Goal: Information Seeking & Learning: Learn about a topic

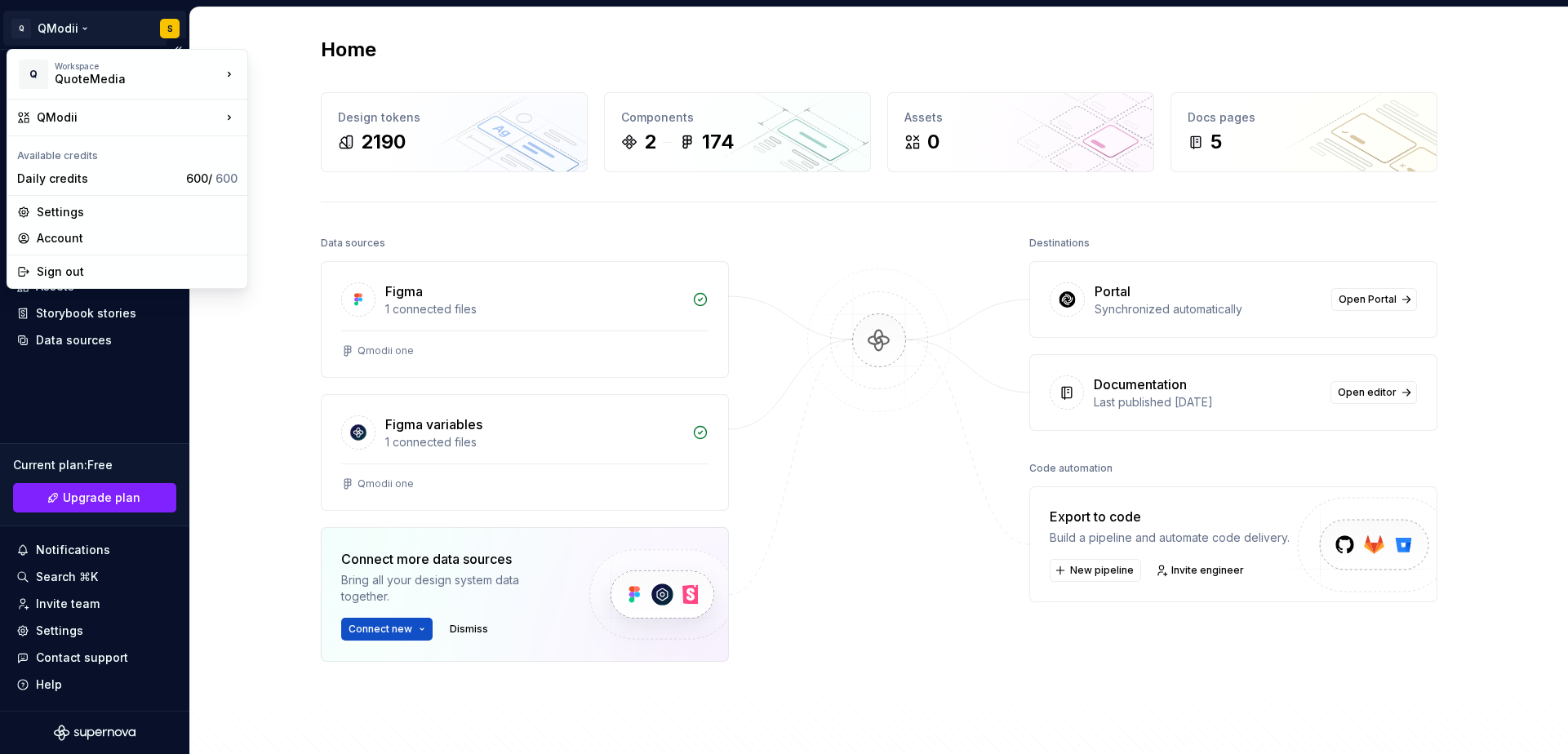
click at [168, 30] on html "Q QModii S Home Documentation Analytics Code automation Design system data Desi…" at bounding box center [784, 377] width 1568 height 754
click at [148, 120] on div "QModii" at bounding box center [129, 117] width 184 height 16
click at [303, 193] on div "New design system" at bounding box center [330, 188] width 112 height 16
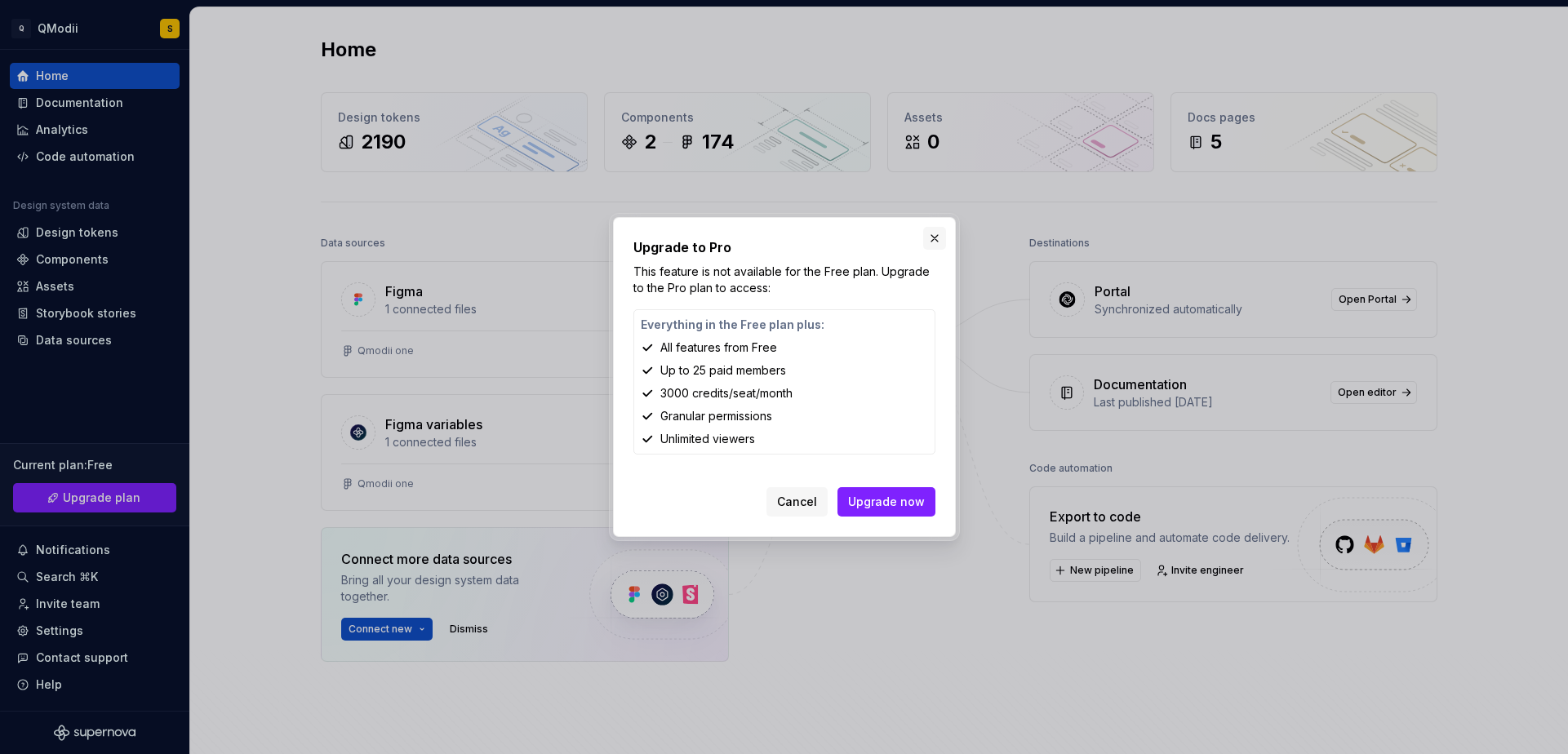
click at [935, 240] on button "button" at bounding box center [935, 238] width 23 height 23
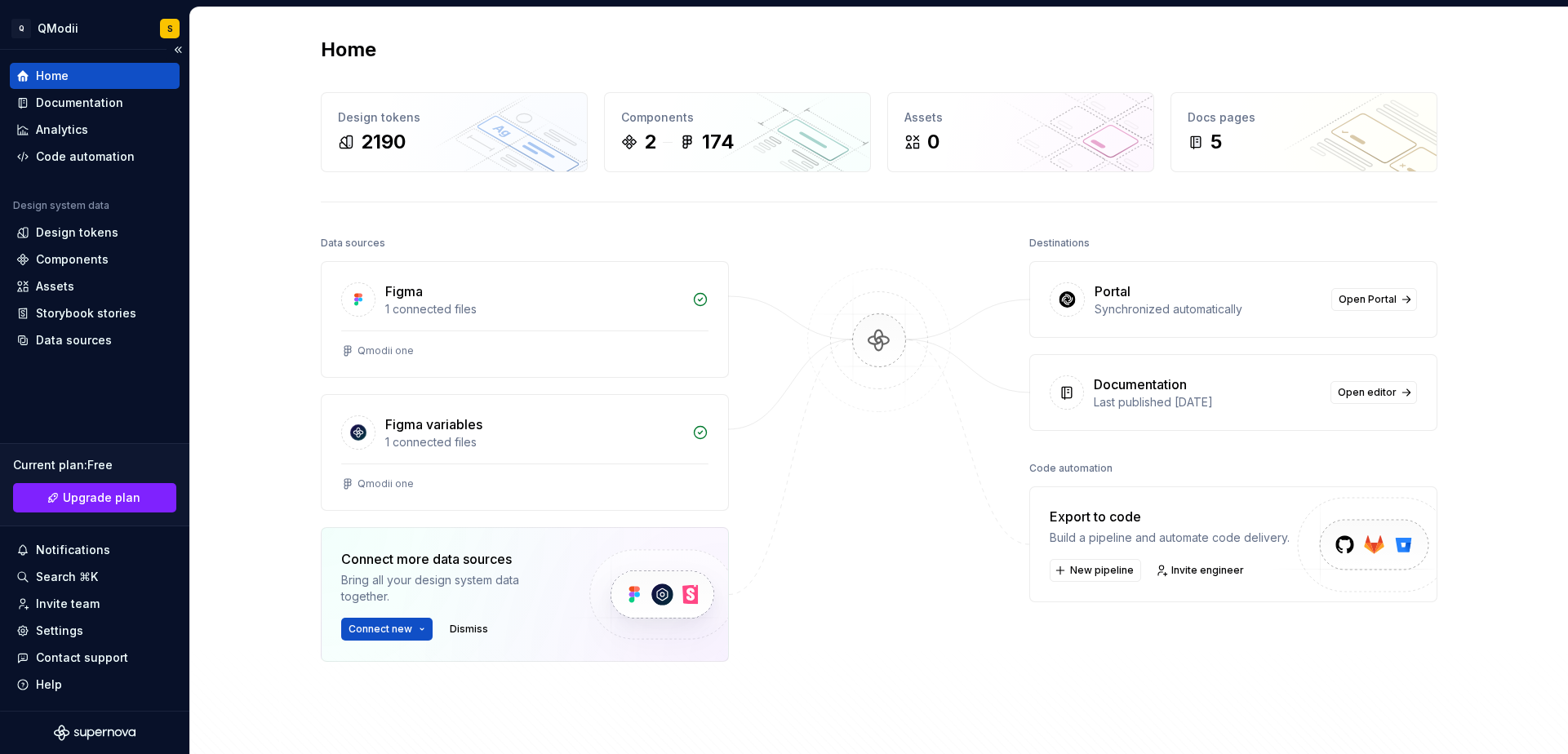
drag, startPoint x: 111, startPoint y: 79, endPoint x: 118, endPoint y: 62, distance: 18.4
click at [111, 79] on div "Home" at bounding box center [95, 76] width 157 height 16
click at [103, 238] on div "Design tokens" at bounding box center [77, 233] width 82 height 16
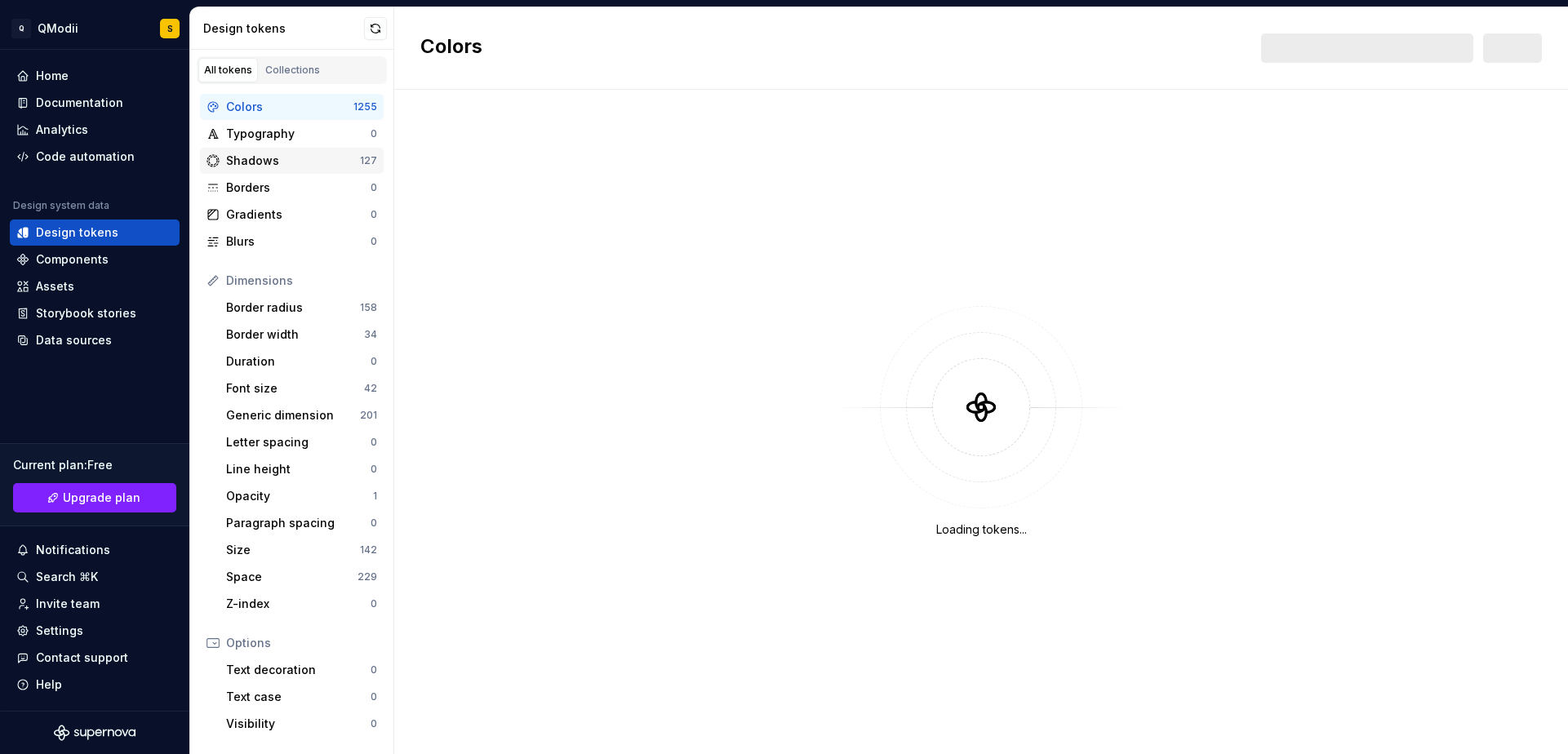
click at [277, 161] on div "Shadows" at bounding box center [293, 161] width 134 height 16
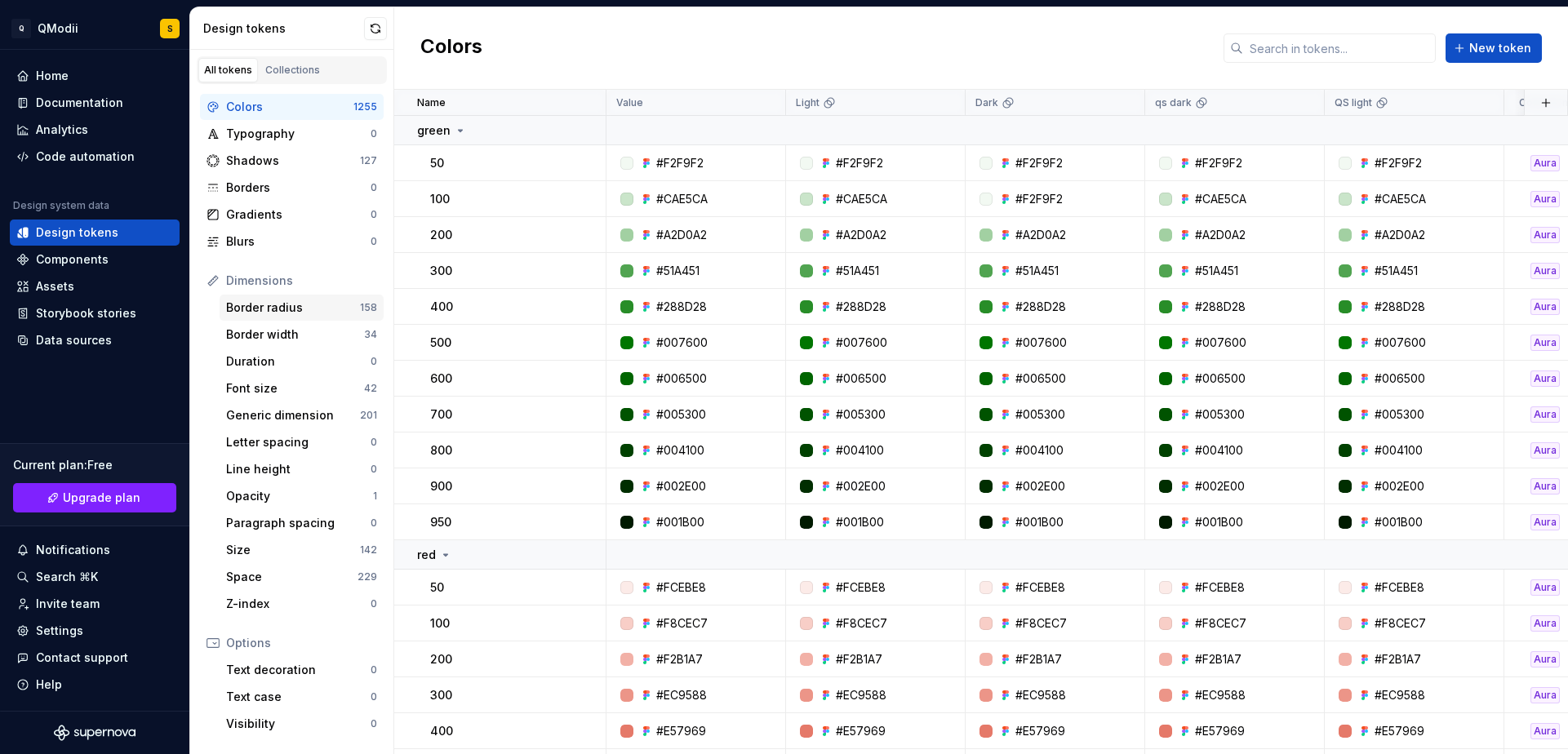
click at [296, 308] on div "Border radius" at bounding box center [293, 307] width 134 height 16
click at [281, 315] on div "Border radius" at bounding box center [293, 307] width 134 height 16
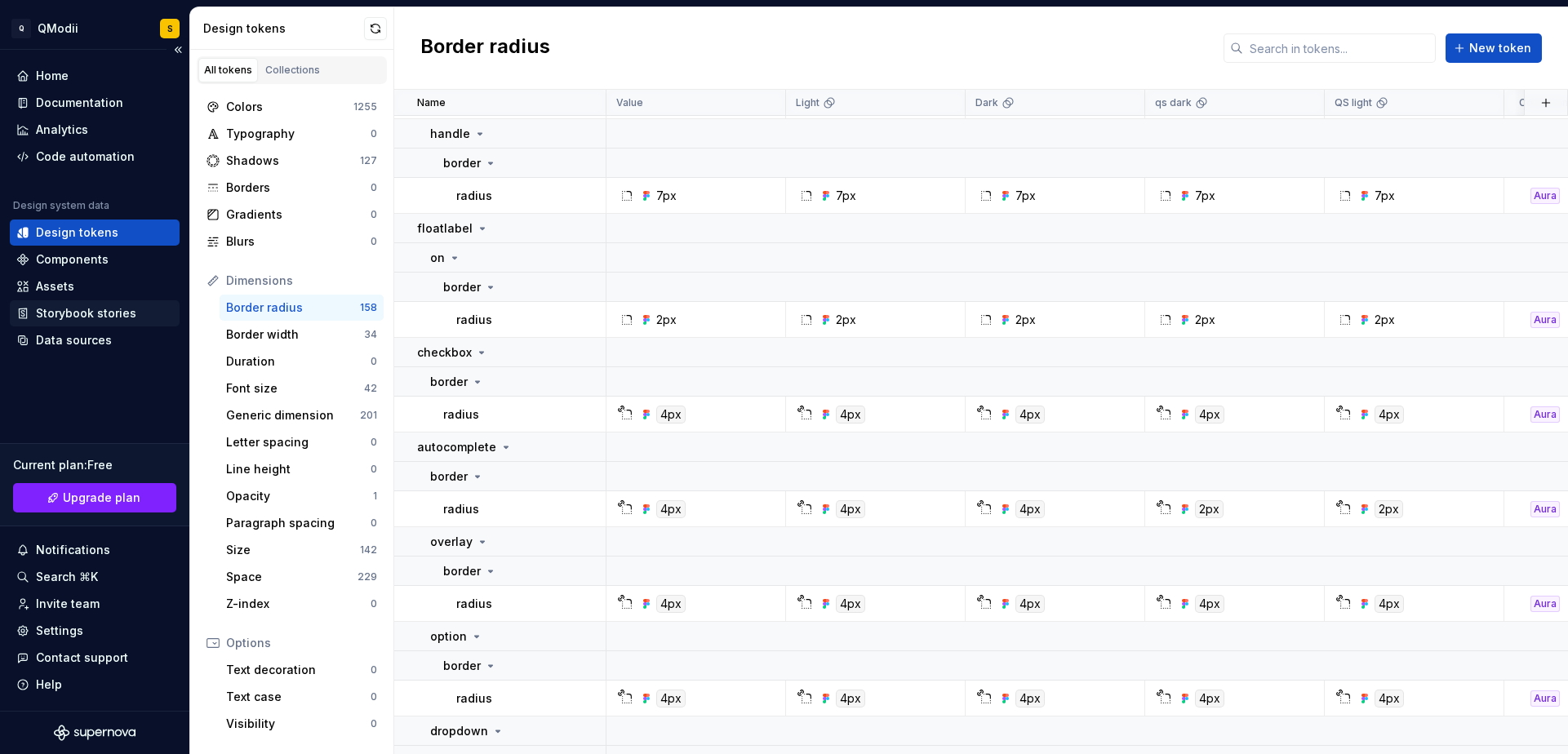
scroll to position [2089, 0]
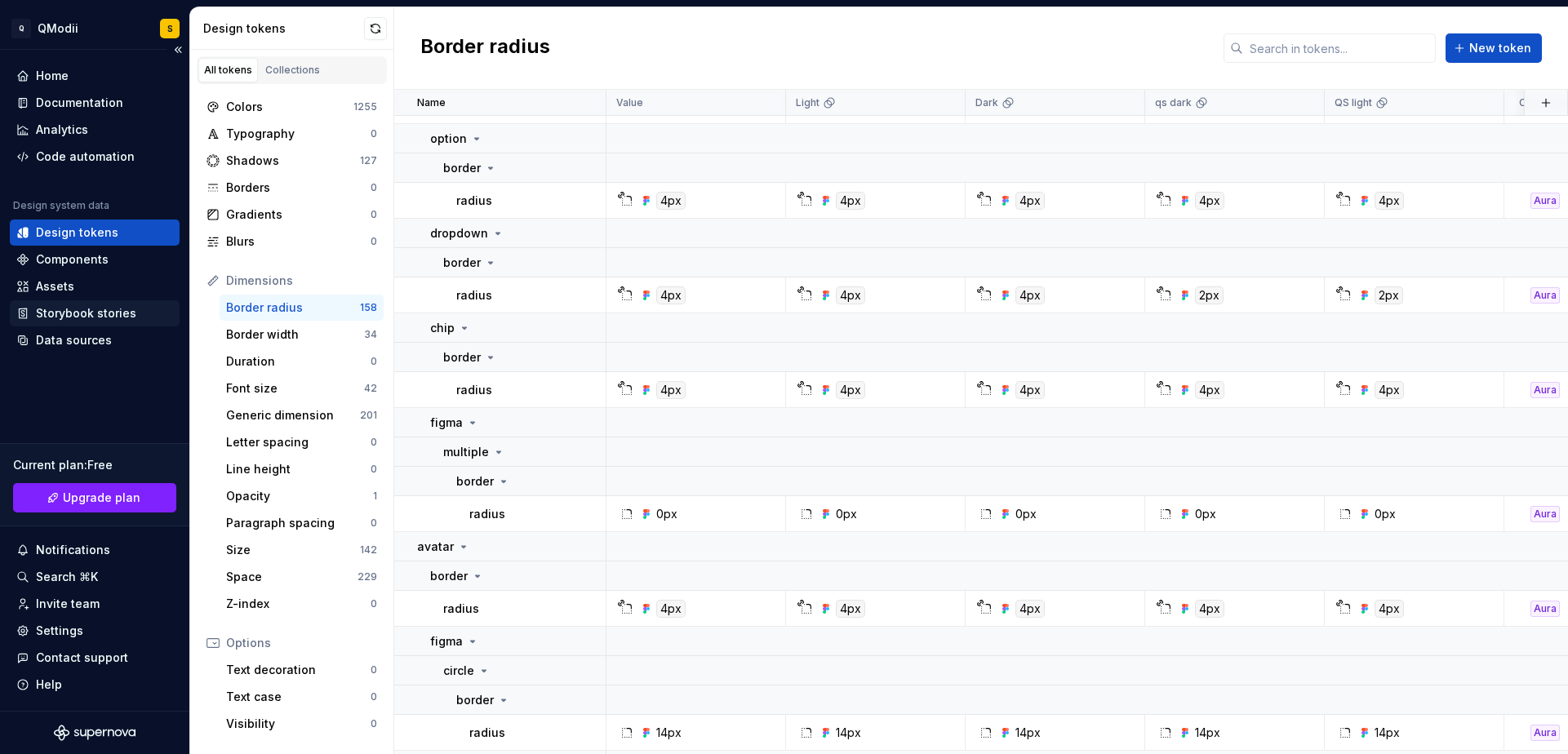
click at [73, 308] on div "Storybook stories" at bounding box center [86, 313] width 101 height 16
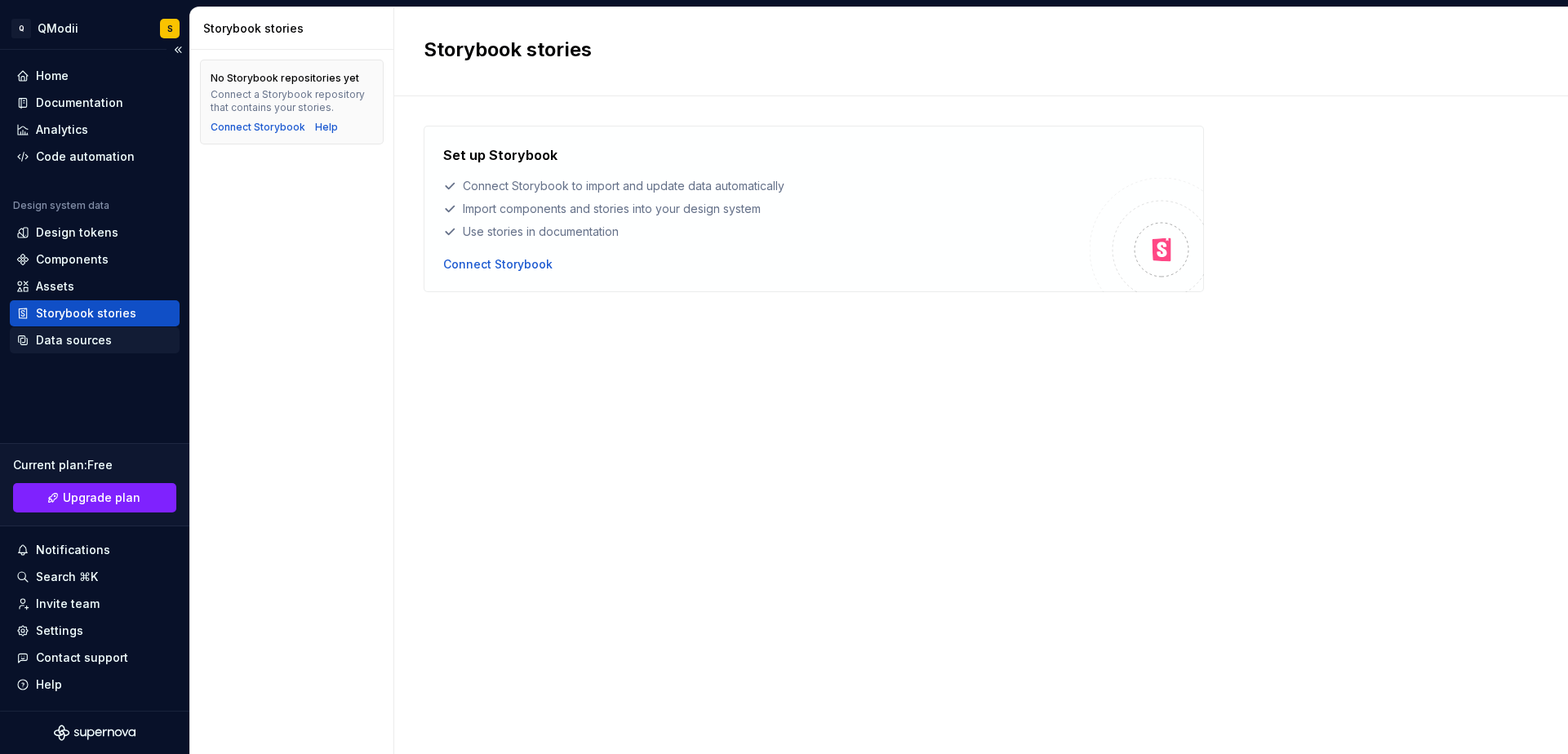
click at [70, 334] on div "Data sources" at bounding box center [74, 340] width 76 height 16
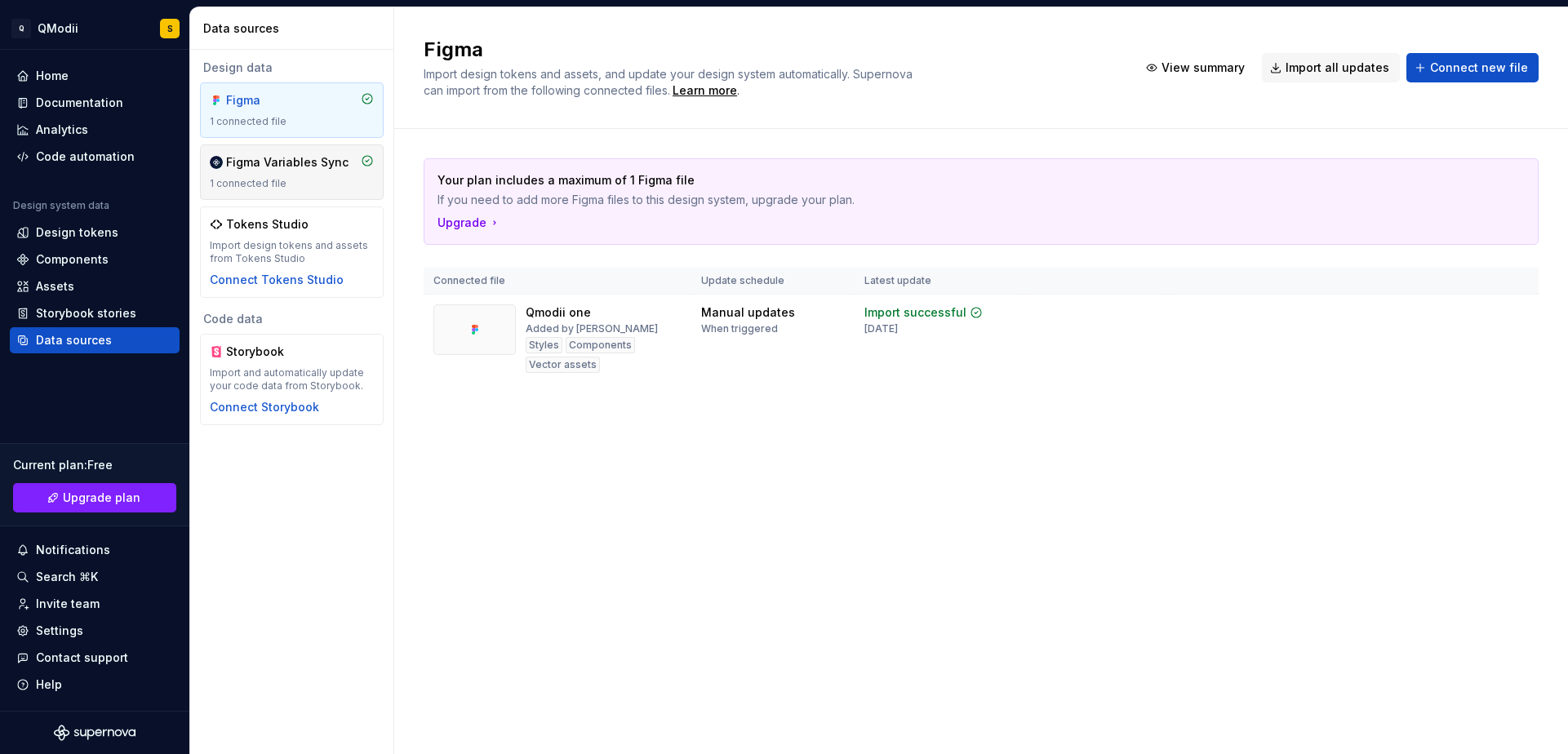
click at [305, 191] on div "Figma Variables Sync 1 connected file" at bounding box center [292, 172] width 184 height 55
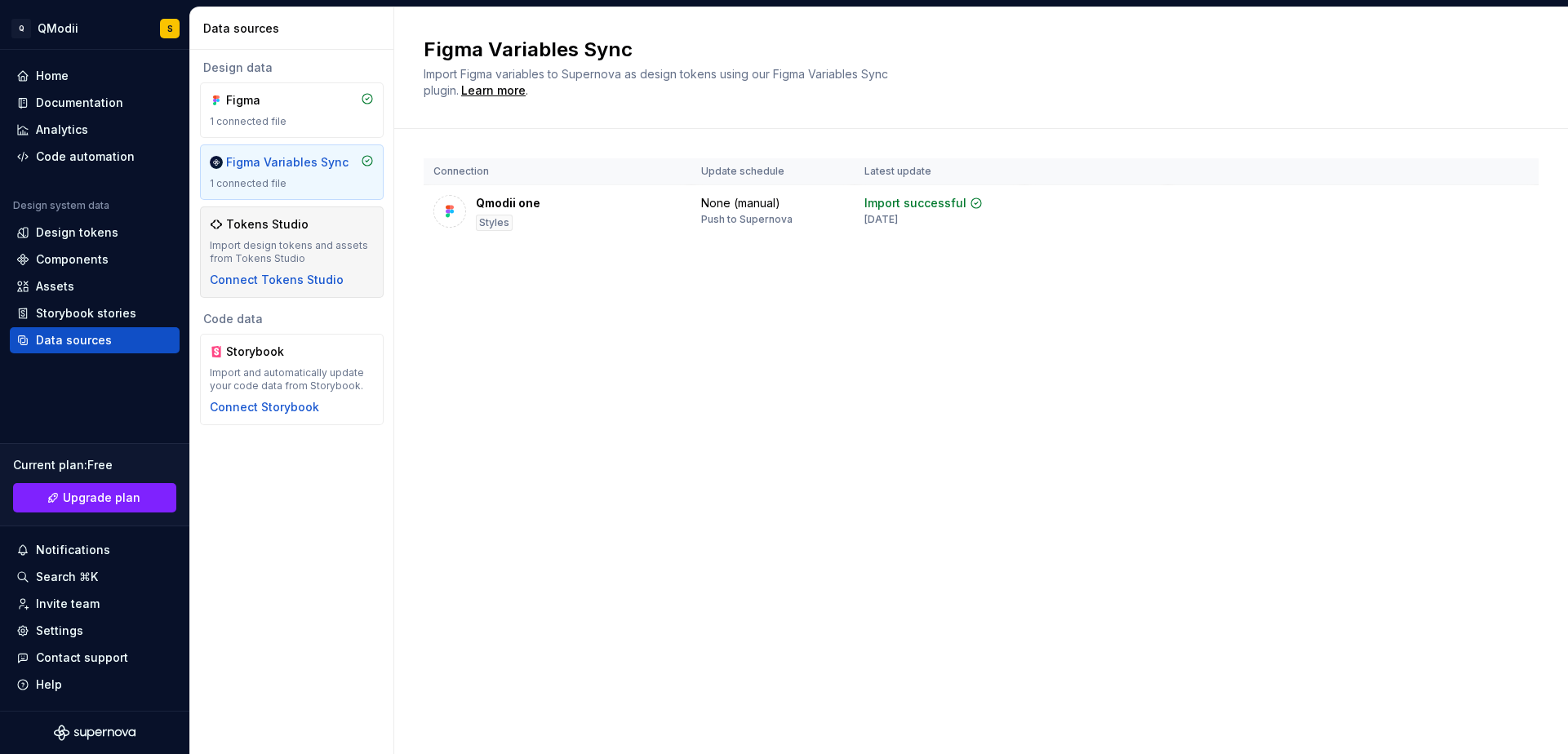
click at [339, 246] on div "Import design tokens and assets from Tokens Studio" at bounding box center [291, 252] width 164 height 26
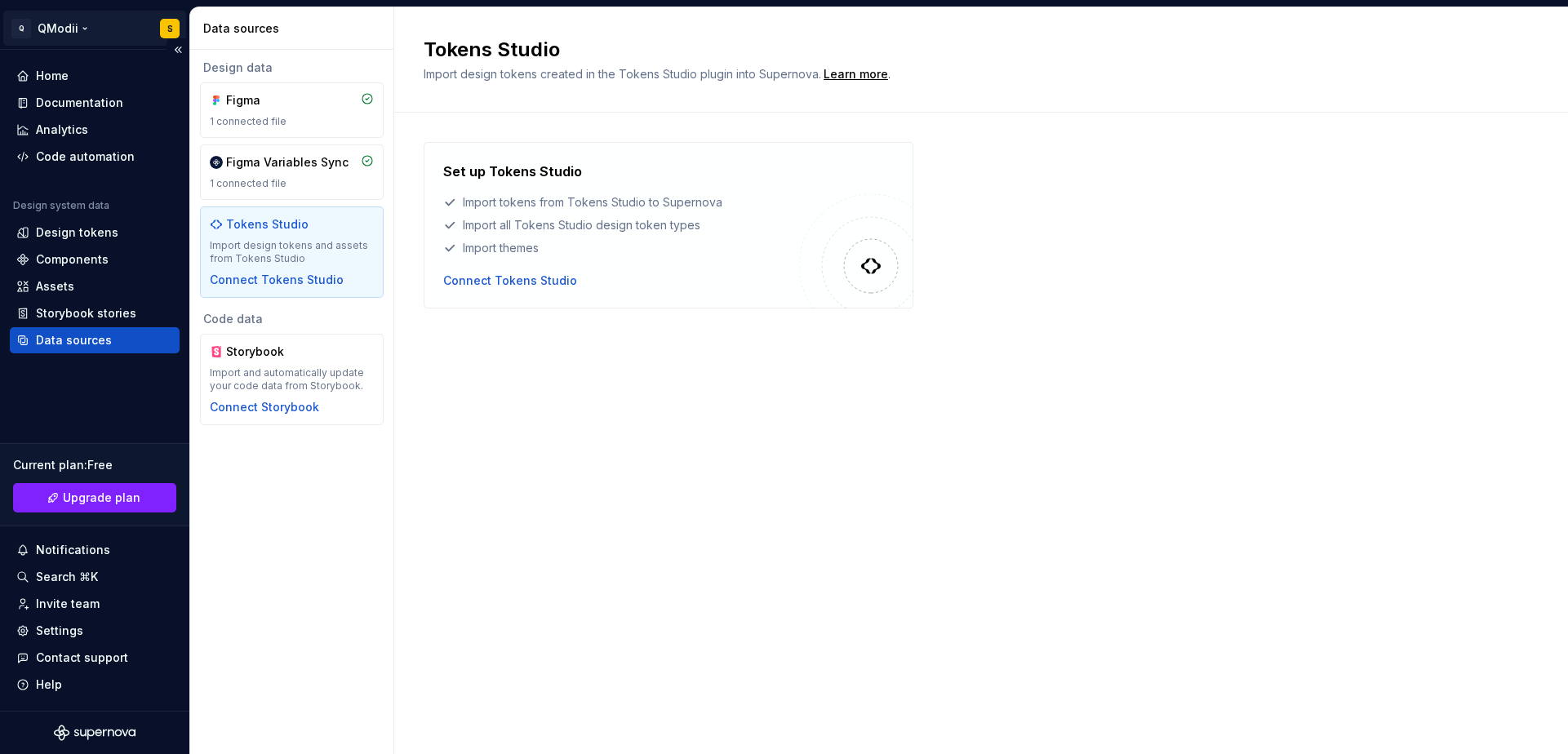
click at [166, 23] on html "Q QModii S Home Documentation Analytics Code automation Design system data Desi…" at bounding box center [784, 377] width 1568 height 754
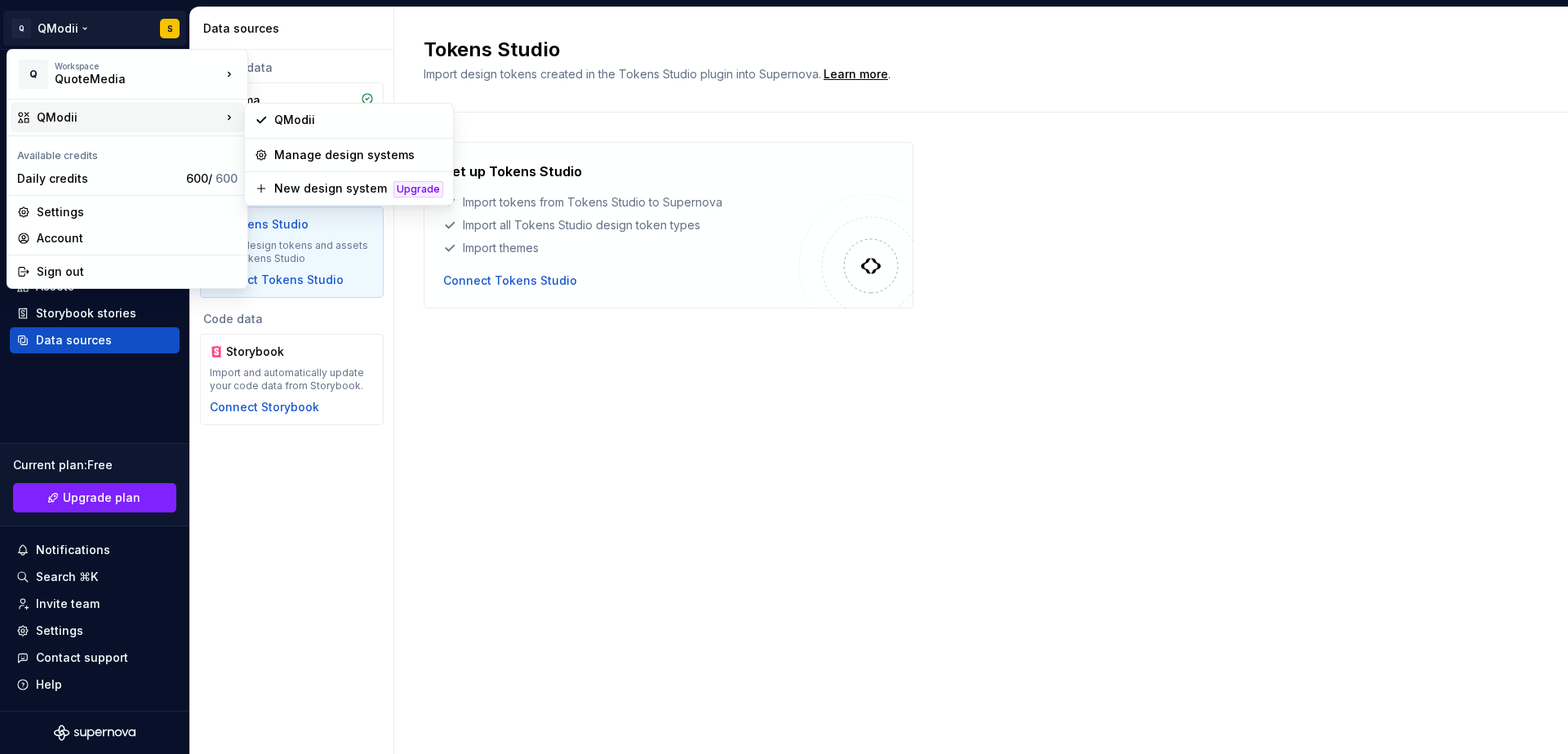
click at [157, 118] on div "QModii" at bounding box center [129, 117] width 184 height 16
click at [319, 126] on div "QModii" at bounding box center [359, 119] width 169 height 16
click at [165, 26] on html "Q QModii S Home Documentation Analytics Code automation Design system data Desi…" at bounding box center [784, 377] width 1568 height 754
click at [173, 121] on div "QModii" at bounding box center [129, 117] width 184 height 16
click at [339, 153] on div "Manage design systems" at bounding box center [359, 155] width 169 height 16
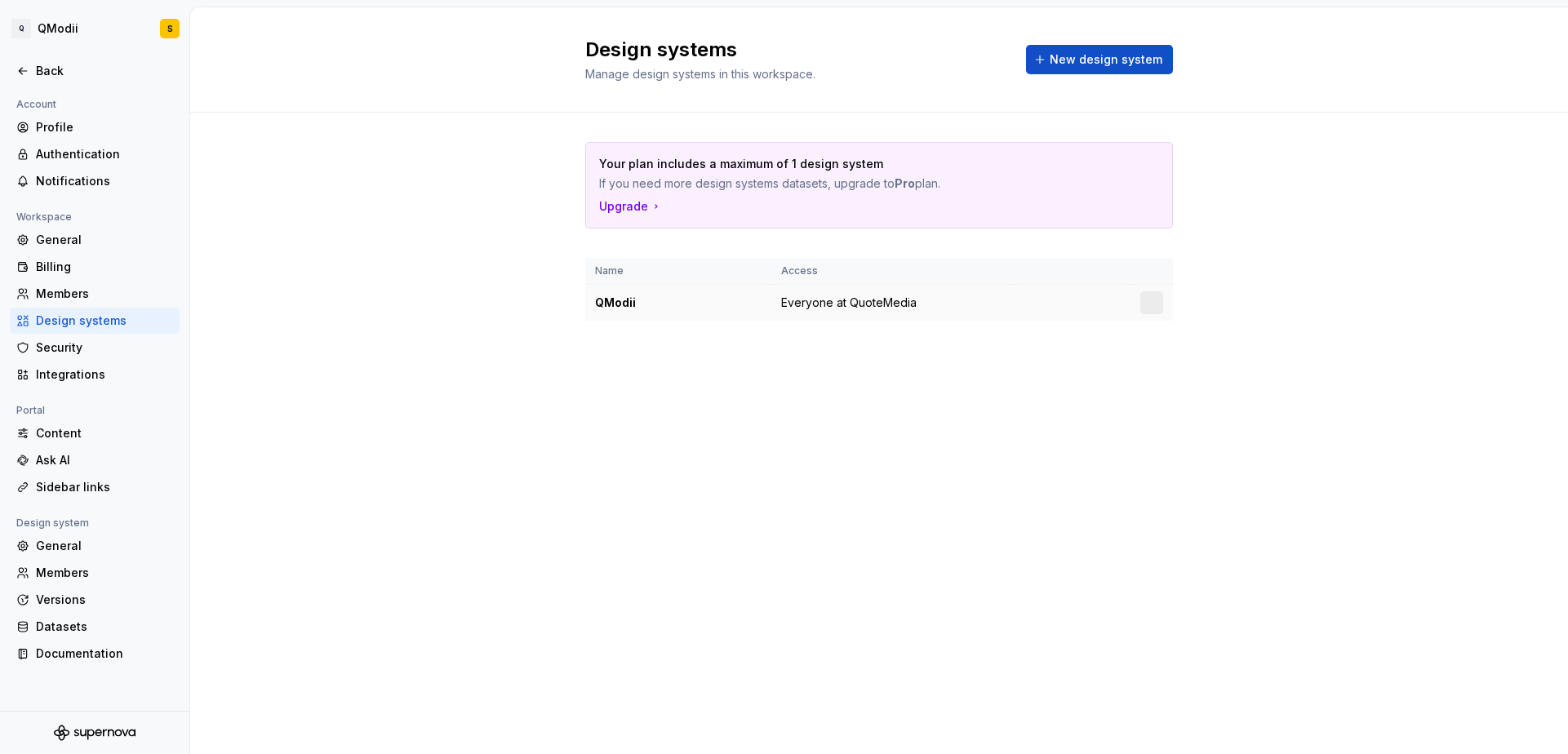
click at [810, 298] on span "Everyone at QuoteMedia" at bounding box center [849, 302] width 136 height 16
drag, startPoint x: 807, startPoint y: 181, endPoint x: 684, endPoint y: 165, distance: 124.0
click at [684, 165] on div "Your plan includes a maximum of 1 design system If you need more design systems…" at bounding box center [879, 173] width 560 height 36
click at [684, 165] on p "Your plan includes a maximum of 1 design system" at bounding box center [822, 164] width 446 height 16
drag, startPoint x: 623, startPoint y: 155, endPoint x: 967, endPoint y: 192, distance: 346.0
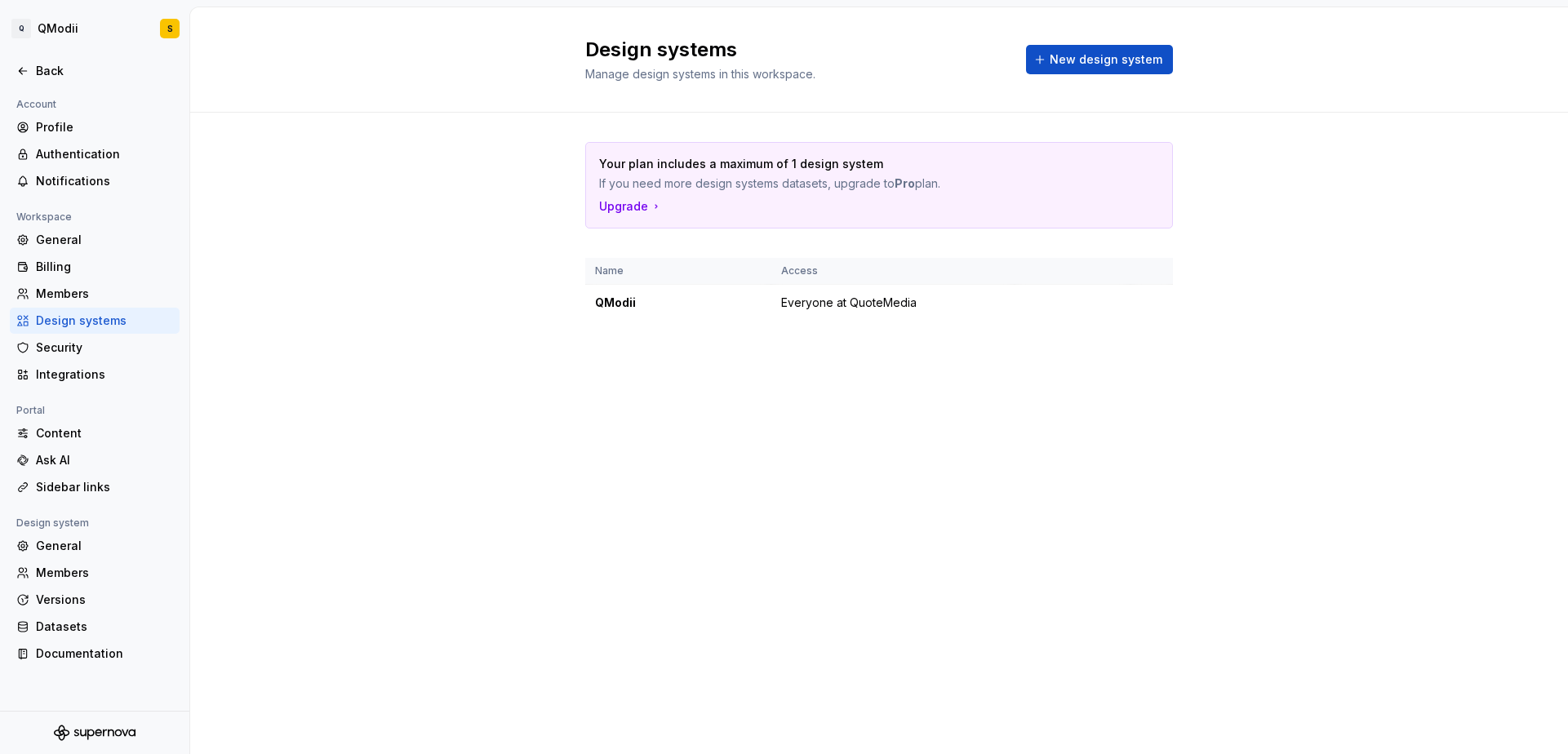
click at [967, 192] on div "Your plan includes a maximum of 1 design system If you need more design systems…" at bounding box center [879, 185] width 586 height 85
click at [967, 191] on p "If you need more design systems datasets, upgrade to Pro plan." at bounding box center [822, 183] width 446 height 16
click at [619, 207] on div "Upgrade" at bounding box center [631, 206] width 64 height 16
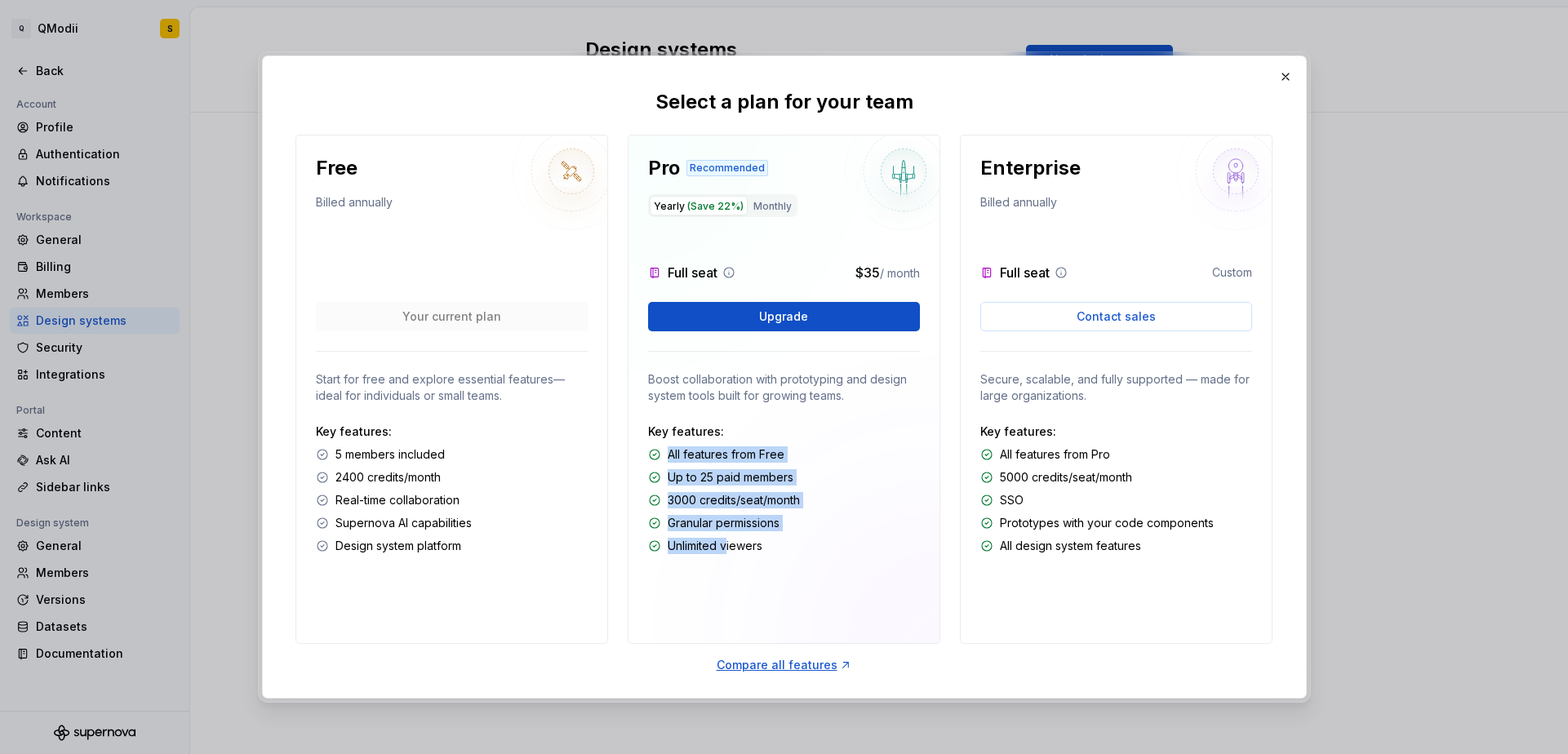
drag, startPoint x: 727, startPoint y: 544, endPoint x: 455, endPoint y: 452, distance: 287.1
click at [717, 445] on div "Key features: All features from Free Up to 25 paid members 3000 credits/seat/mo…" at bounding box center [784, 488] width 272 height 131
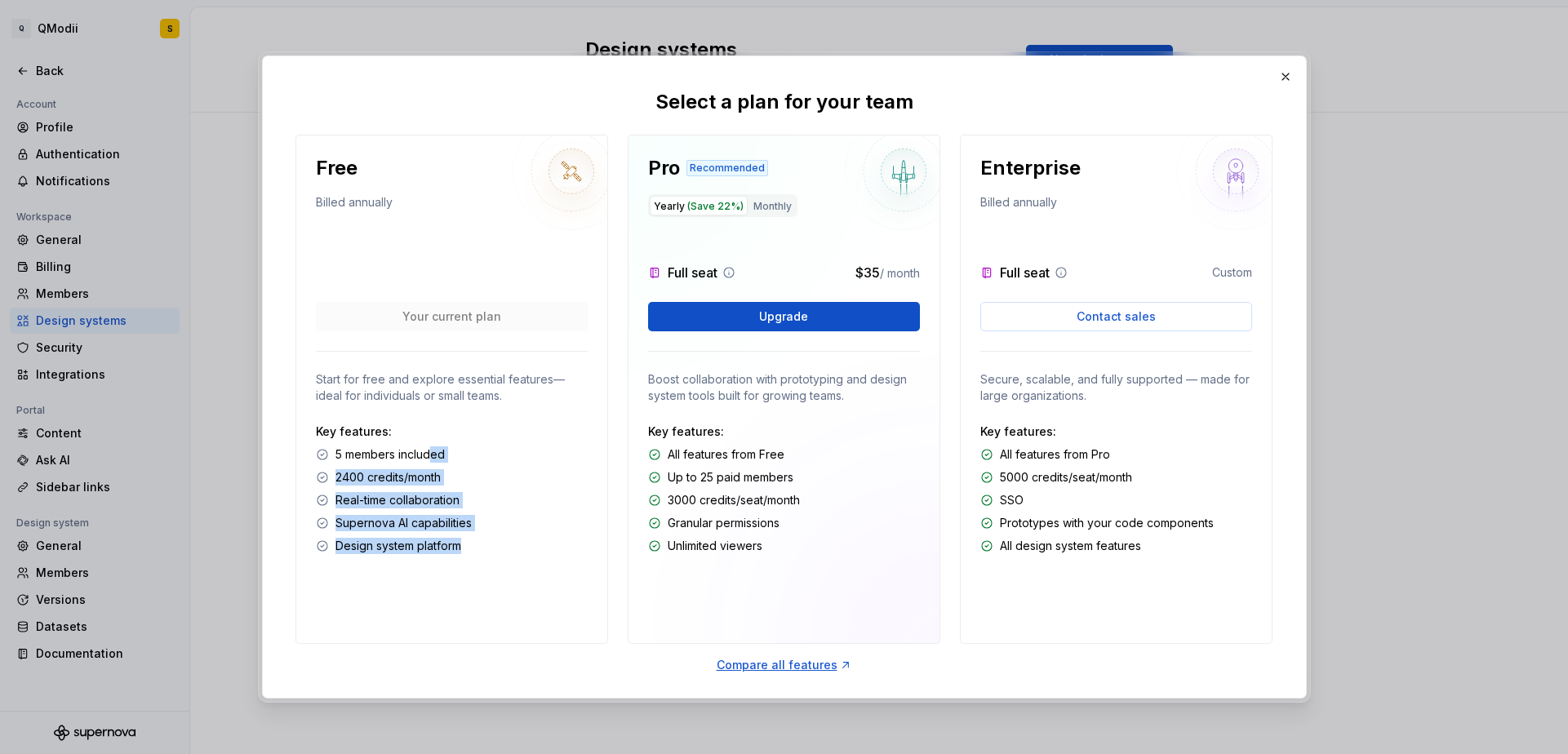
drag, startPoint x: 433, startPoint y: 454, endPoint x: 444, endPoint y: 558, distance: 104.6
click at [442, 558] on div "Free Billed annually Your current plan Start for free and explore essential fea…" at bounding box center [452, 390] width 313 height 510
drag, startPoint x: 459, startPoint y: 554, endPoint x: 469, endPoint y: 551, distance: 10.4
click at [464, 552] on div "Design system platform" at bounding box center [452, 546] width 272 height 16
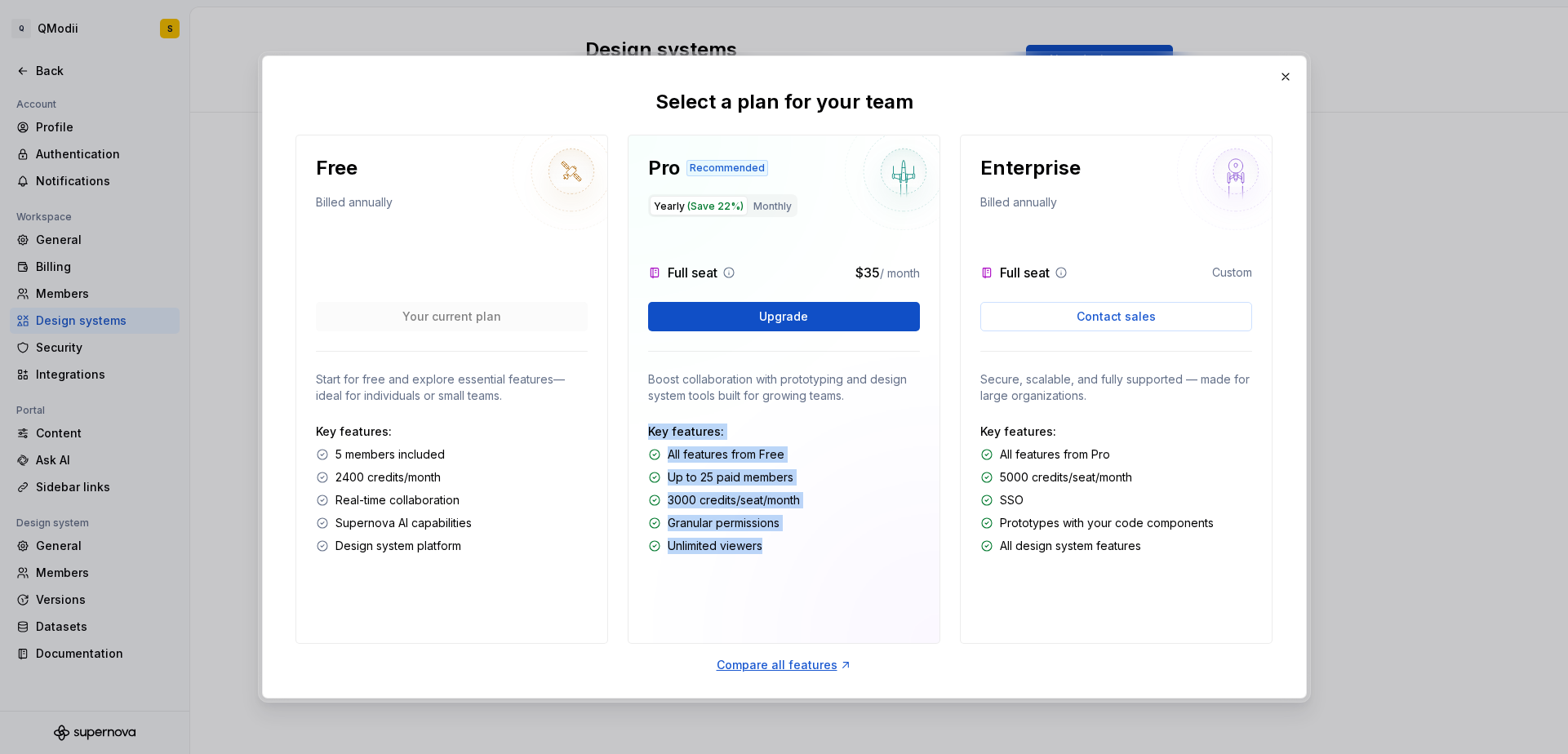
drag, startPoint x: 790, startPoint y: 549, endPoint x: 718, endPoint y: 424, distance: 144.3
click at [718, 424] on div "Pro Recommended Yearly (Save 22%) Monthly Full seat $35 / month Upgrade Boost c…" at bounding box center [784, 390] width 313 height 510
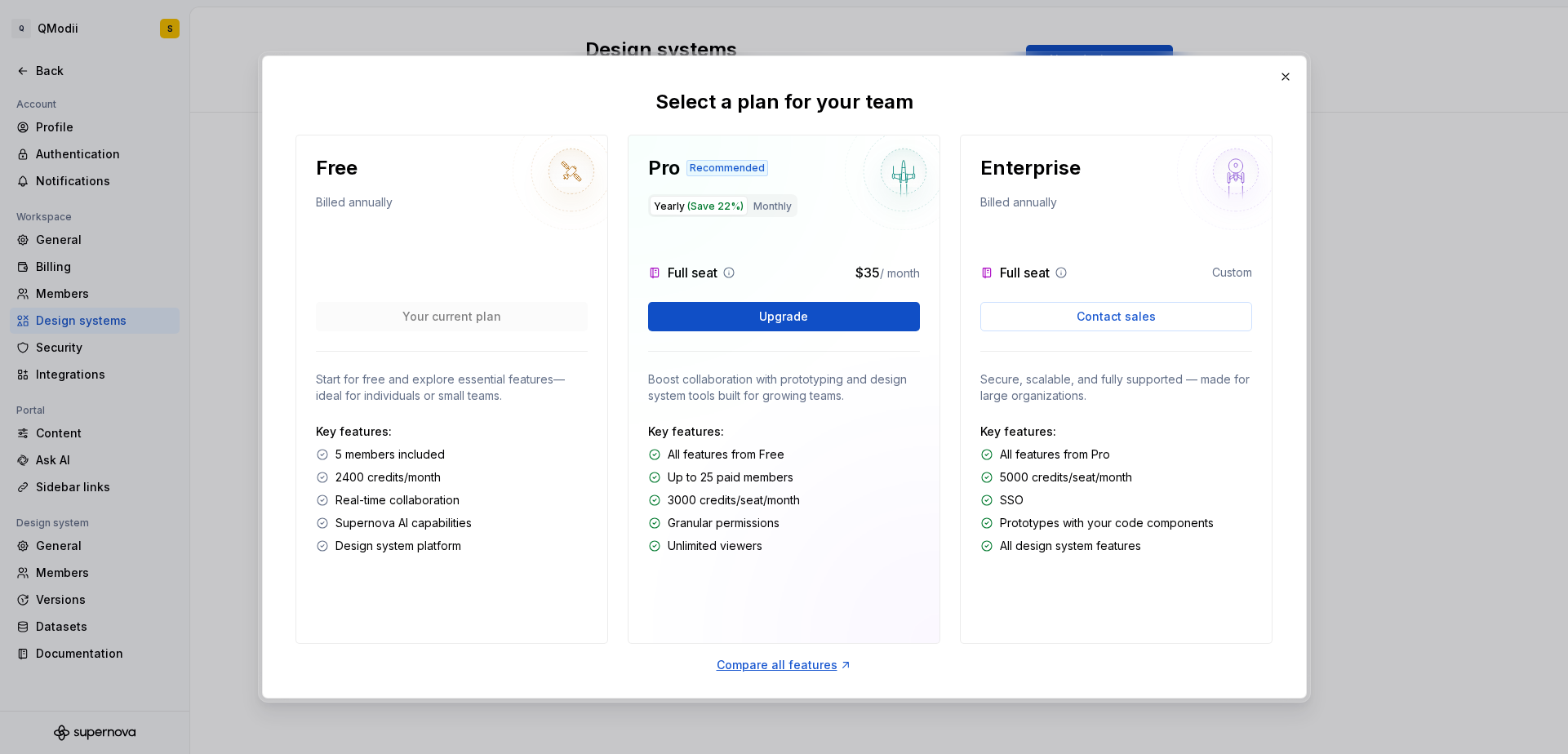
click at [712, 452] on p "All features from Free" at bounding box center [726, 455] width 116 height 16
drag, startPoint x: 715, startPoint y: 459, endPoint x: 706, endPoint y: 534, distance: 75.5
click at [706, 534] on div "Key features: All features from Free Up to 25 paid members 3000 credits/seat/mo…" at bounding box center [784, 488] width 272 height 131
click at [761, 547] on p "Unlimited viewers" at bounding box center [715, 546] width 95 height 16
drag, startPoint x: 796, startPoint y: 553, endPoint x: 521, endPoint y: 523, distance: 276.6
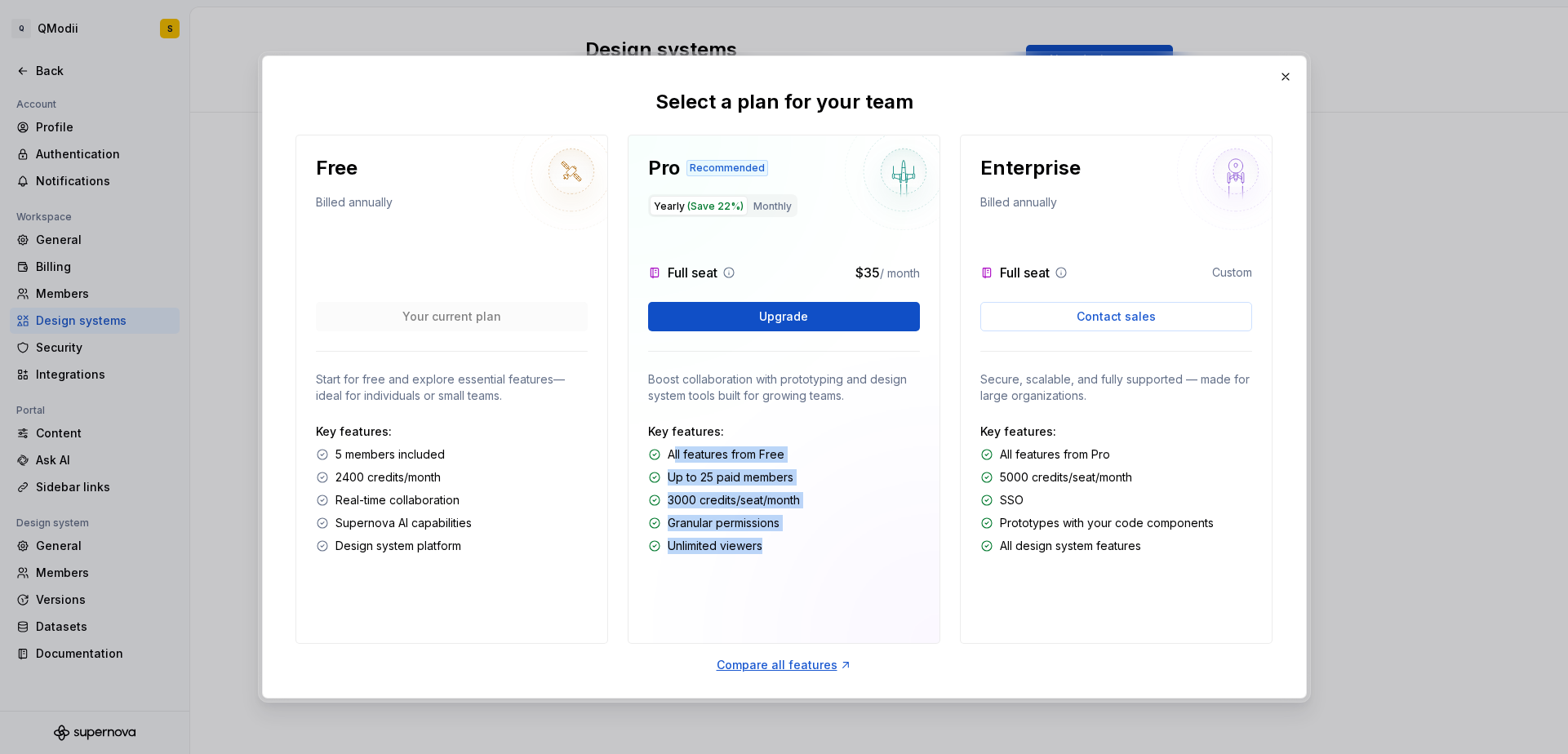
click at [671, 464] on div "Key features: All features from Free Up to 25 paid members 3000 credits/seat/mo…" at bounding box center [784, 488] width 272 height 131
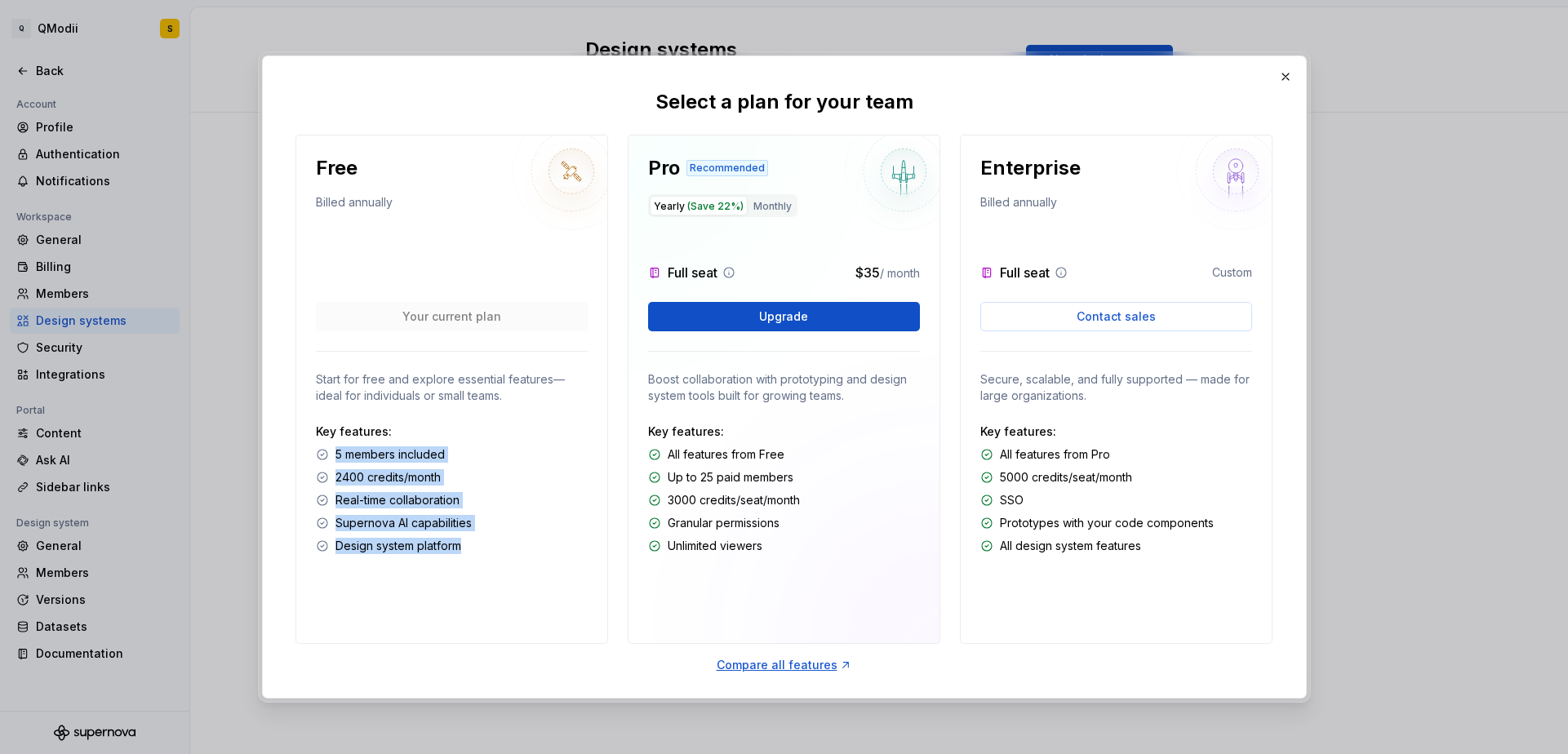
drag, startPoint x: 463, startPoint y: 548, endPoint x: 361, endPoint y: 398, distance: 181.4
click at [338, 452] on div "Key features: 5 members included 2400 credits/month Real-time collaboration Sup…" at bounding box center [452, 488] width 272 height 131
drag, startPoint x: 400, startPoint y: 389, endPoint x: 473, endPoint y: 557, distance: 183.2
click at [473, 557] on div "Free Billed annually Your current plan Start for free and explore essential fea…" at bounding box center [452, 390] width 313 height 510
click at [427, 520] on p "Supernova AI capabilities" at bounding box center [403, 523] width 137 height 16
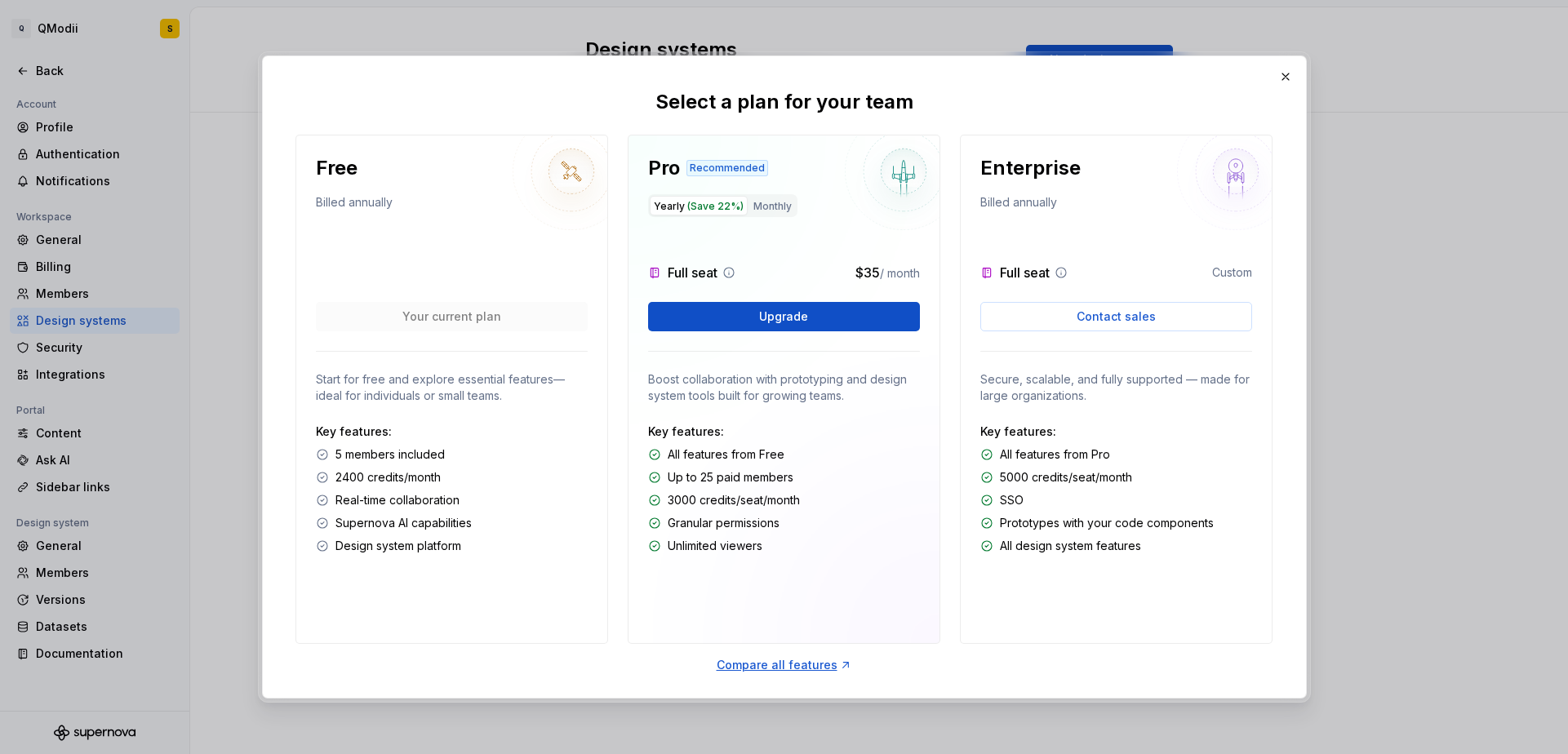
click at [422, 496] on p "Real-time collaboration" at bounding box center [397, 500] width 124 height 16
click at [444, 542] on p "Design system platform" at bounding box center [398, 546] width 126 height 16
drag, startPoint x: 1285, startPoint y: 77, endPoint x: 1266, endPoint y: 79, distance: 19.1
click at [1285, 77] on button "button" at bounding box center [1286, 77] width 23 height 23
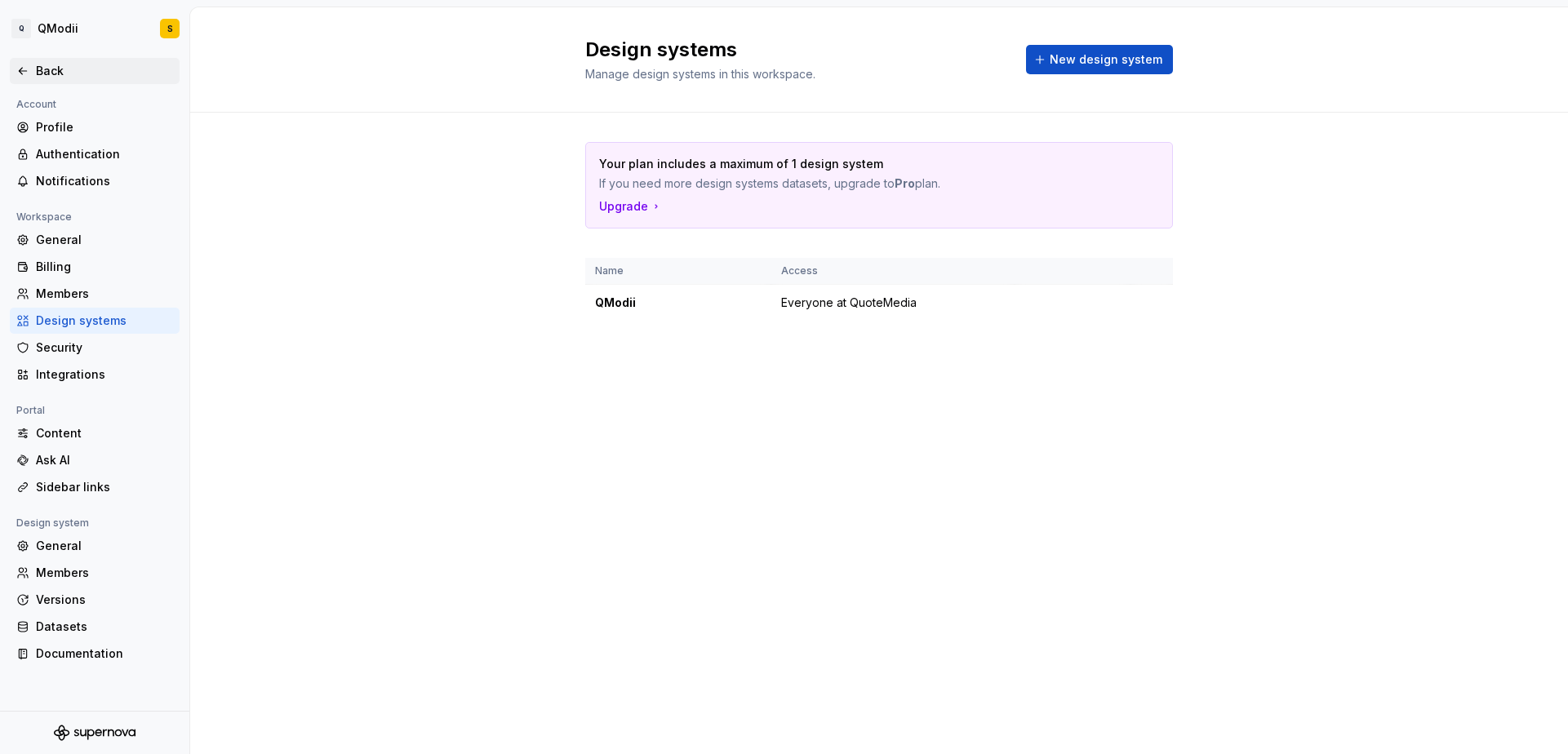
click at [35, 82] on div "Back" at bounding box center [94, 71] width 170 height 26
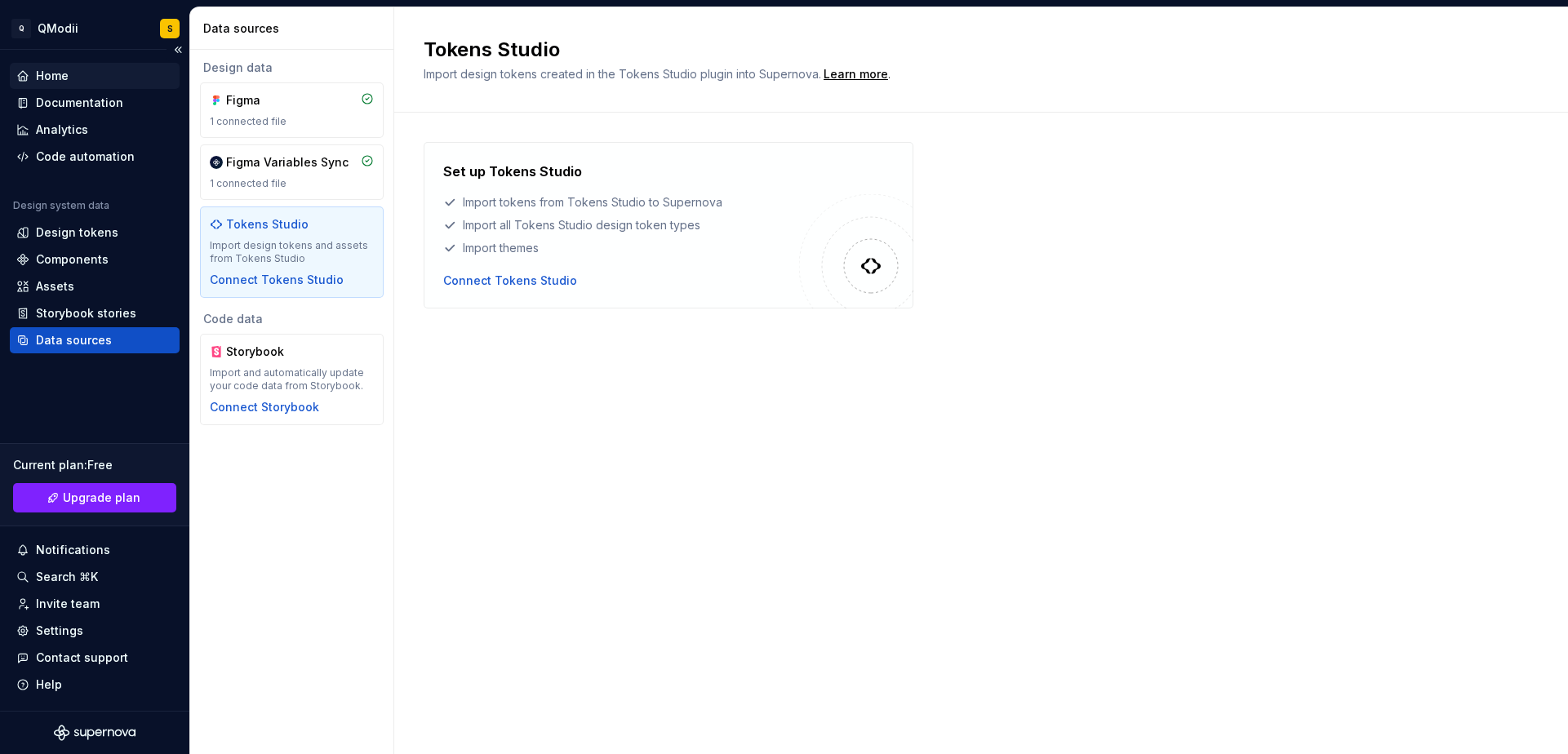
click at [72, 79] on div "Home" at bounding box center [95, 76] width 157 height 16
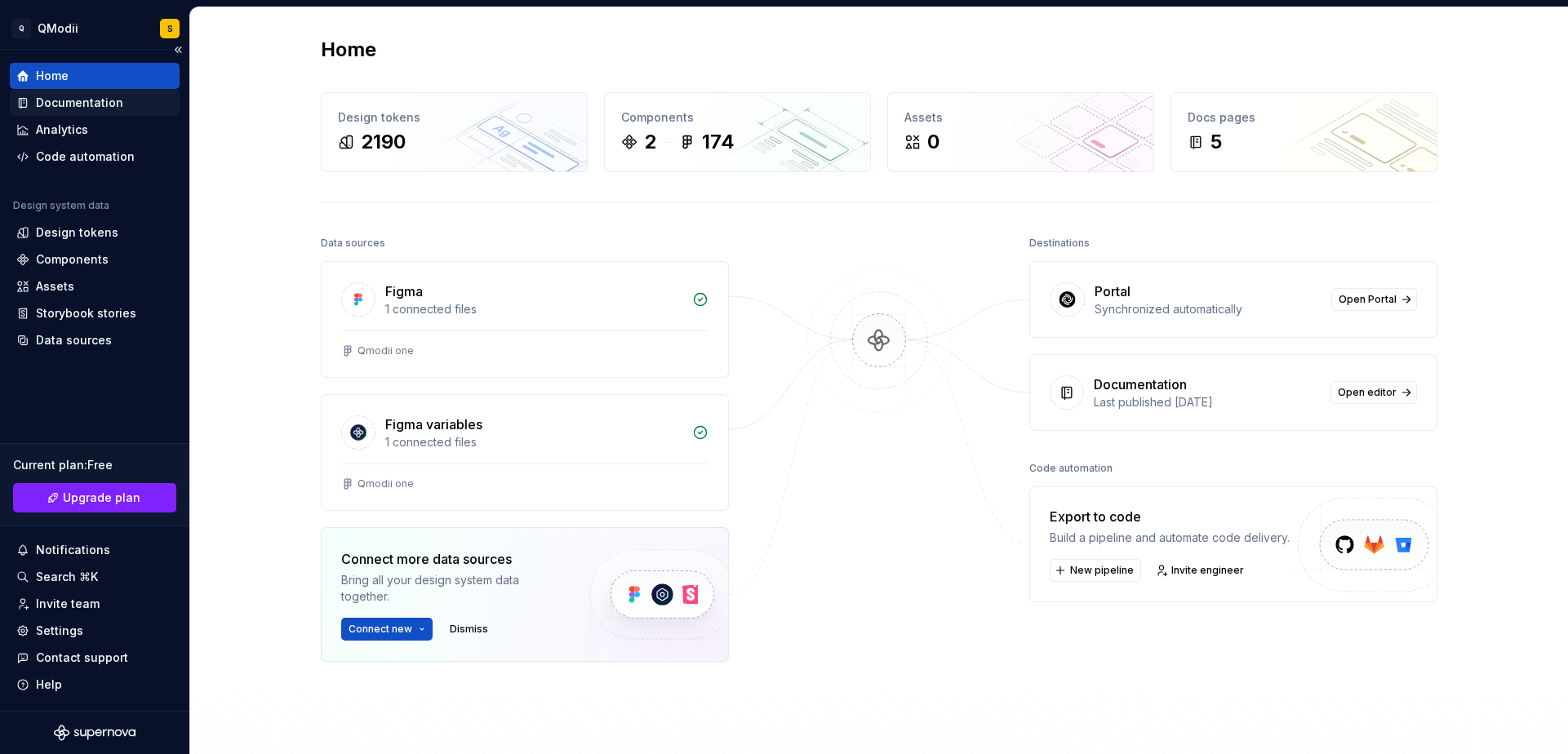
click at [78, 99] on div "Documentation" at bounding box center [79, 103] width 87 height 16
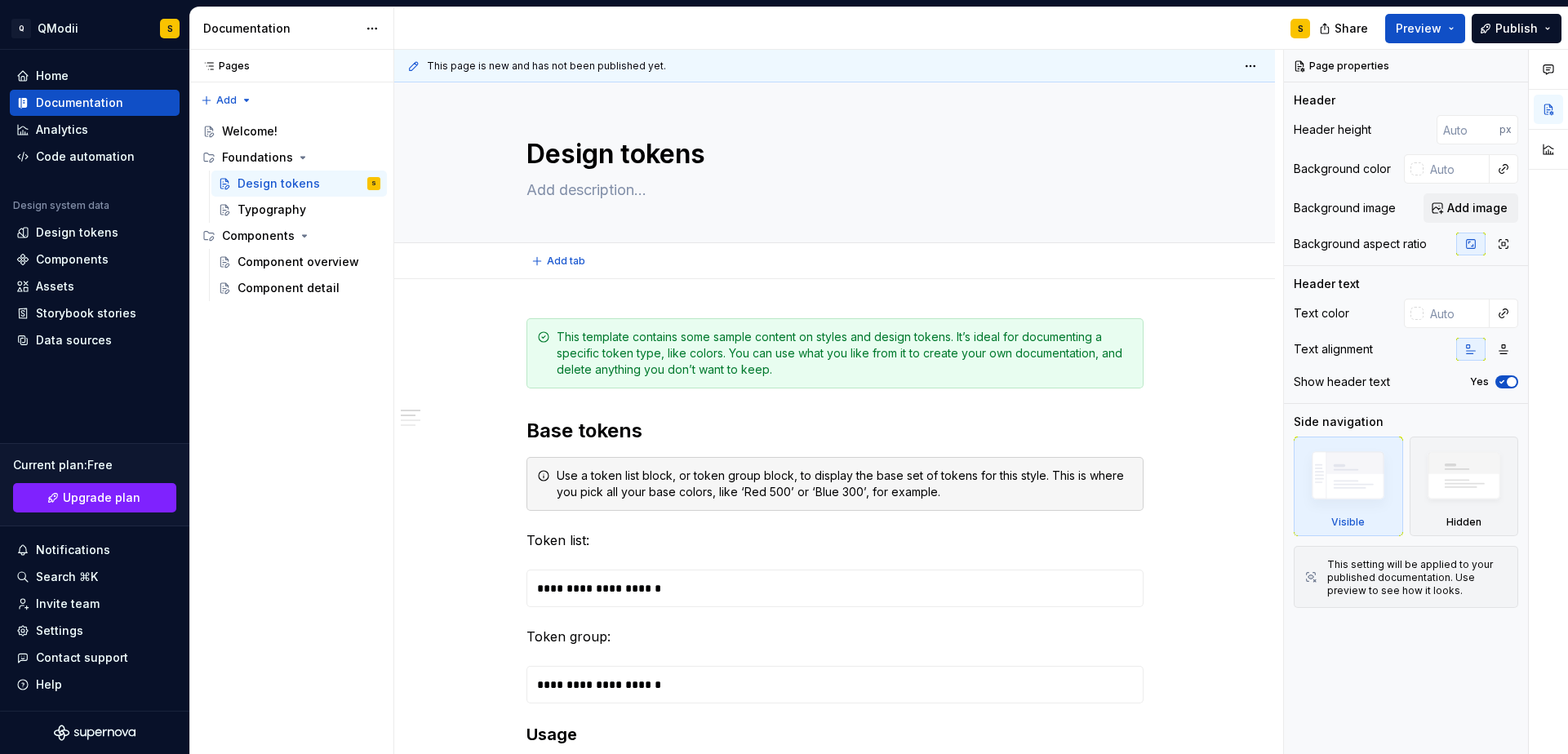
type textarea "*"
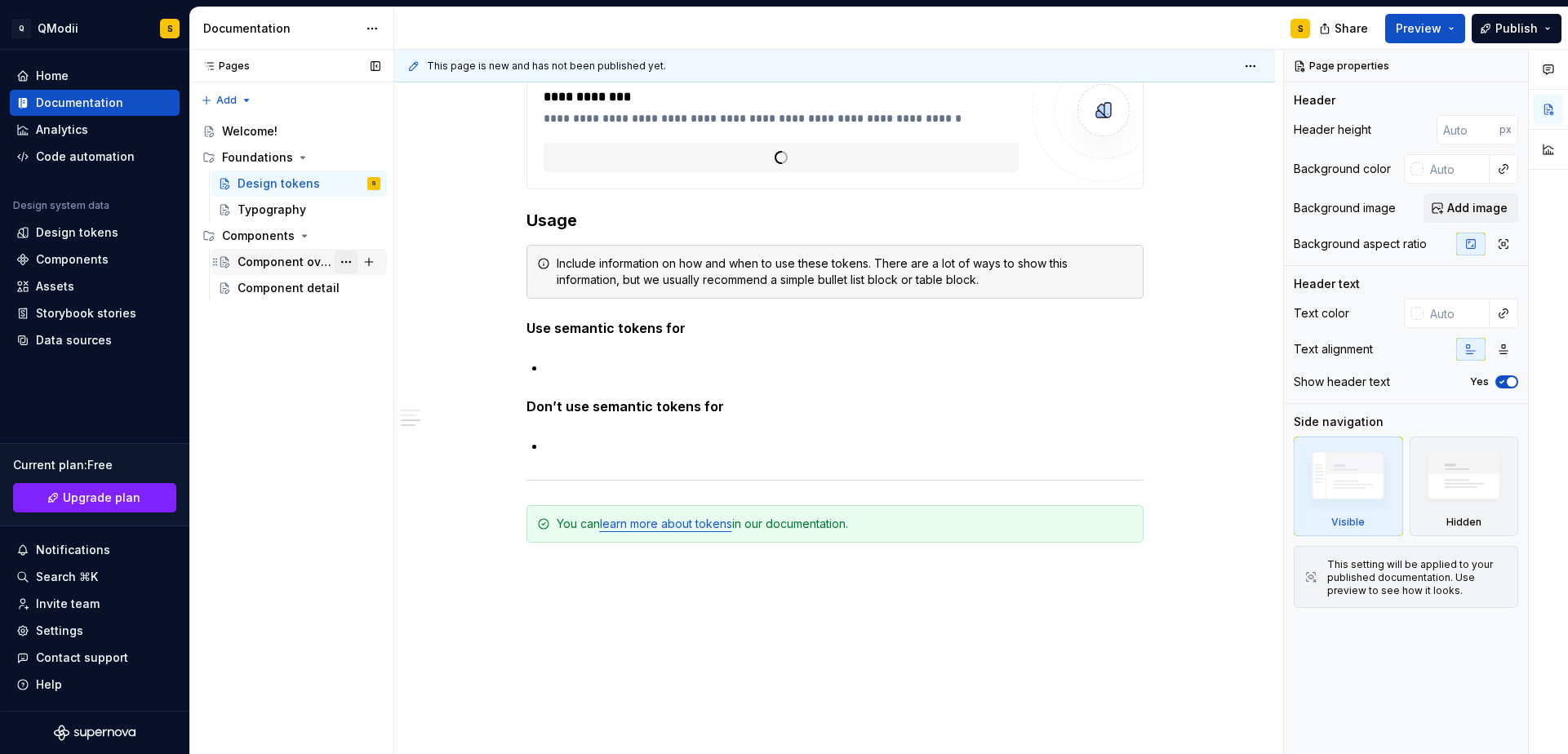
scroll to position [1294, 0]
